Goal: Obtain resource: Obtain resource

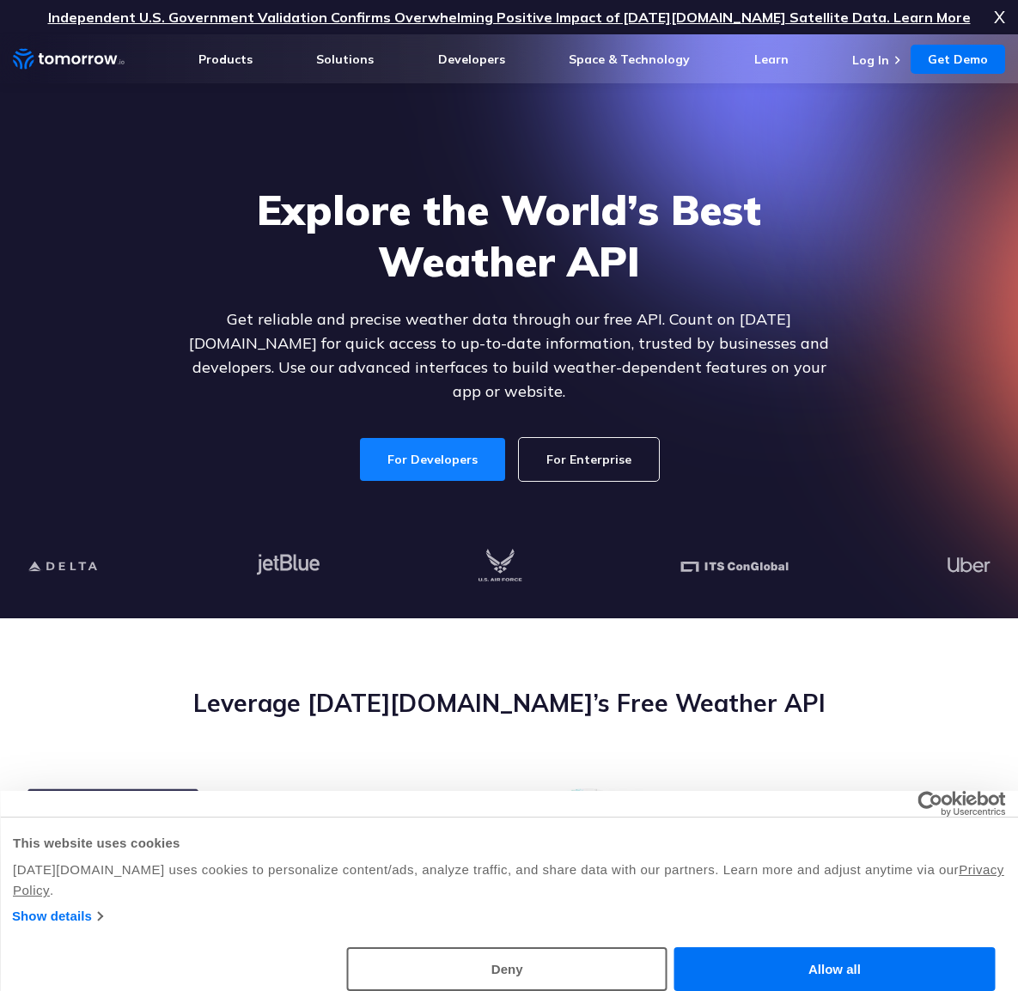
click at [447, 442] on link "For Developers" at bounding box center [432, 459] width 145 height 43
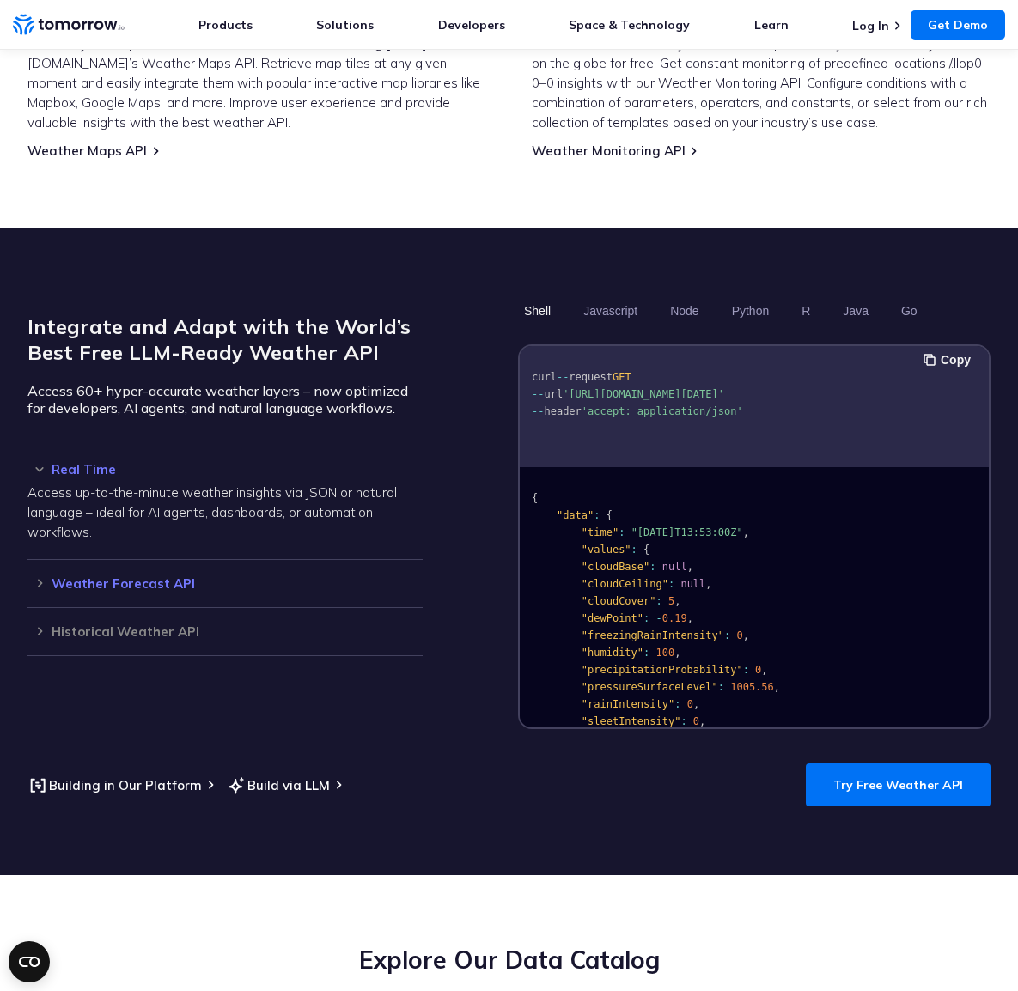
scroll to position [1532, 0]
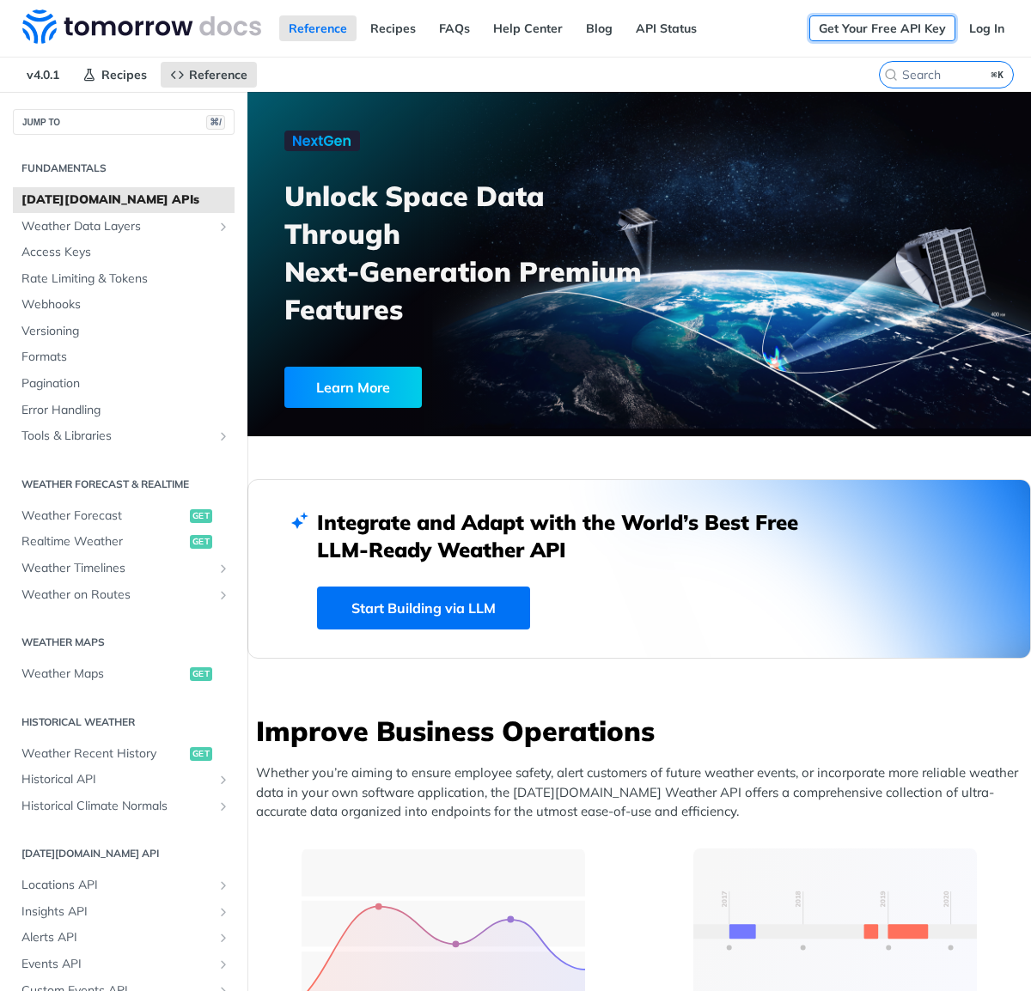
click at [863, 23] on link "Get Your Free API Key" at bounding box center [882, 28] width 146 height 26
click at [979, 24] on link "Log In" at bounding box center [987, 28] width 54 height 26
